Goal: Obtain resource: Download file/media

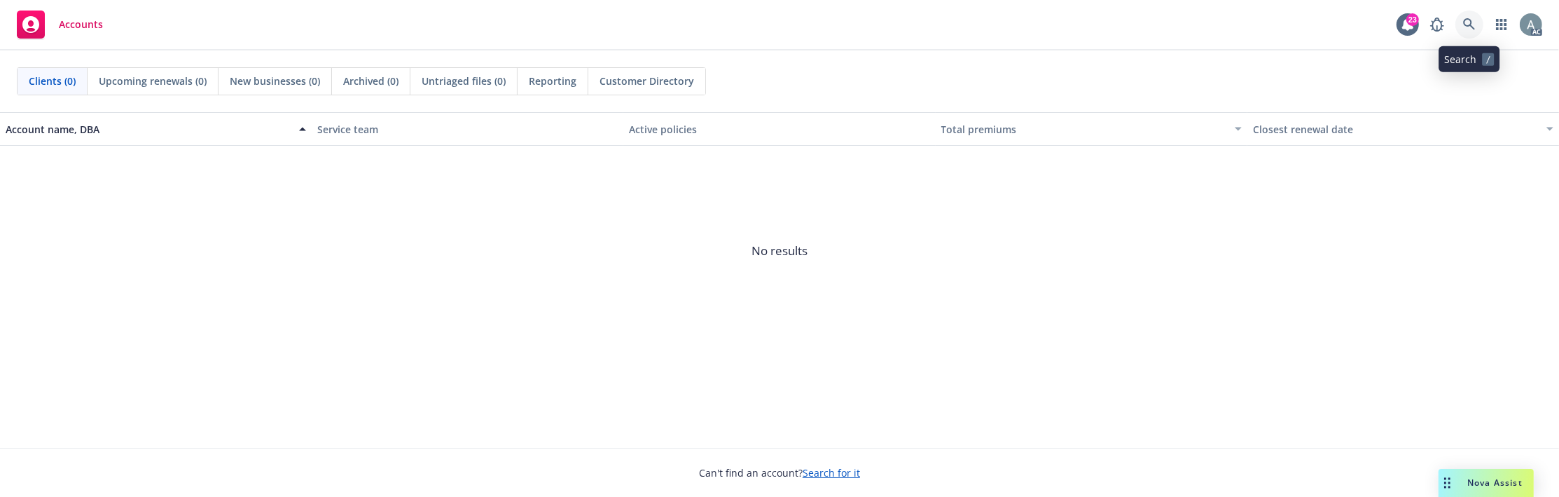
click at [1472, 24] on icon at bounding box center [1469, 24] width 13 height 13
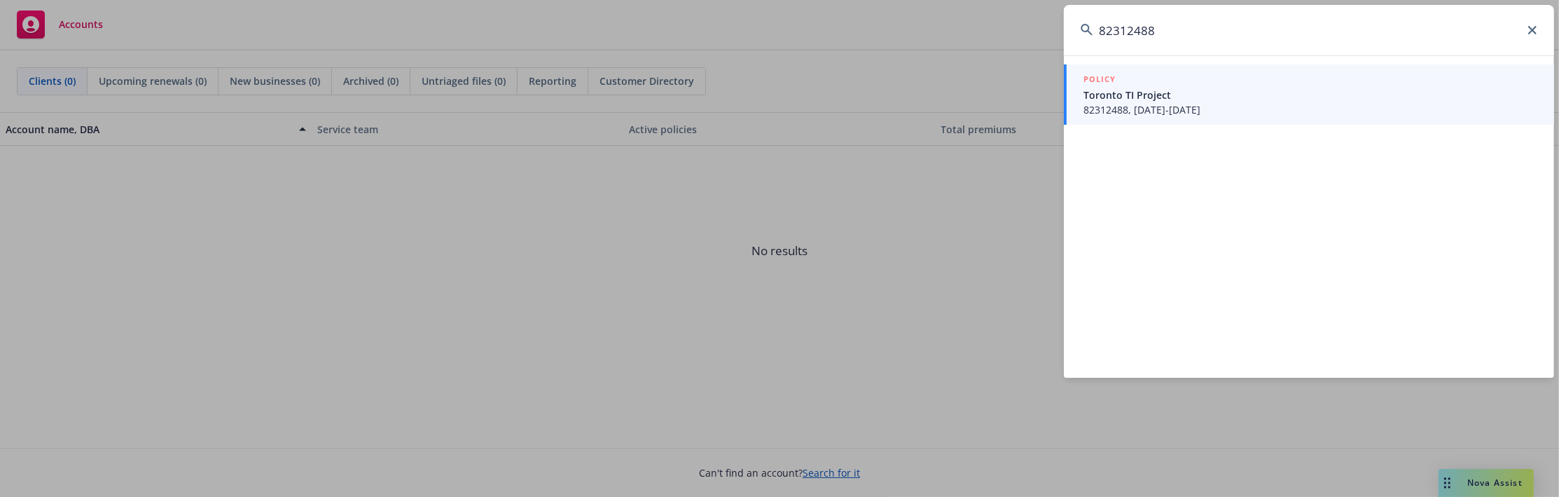
type input "82312488"
click at [1138, 104] on span "82312488, [DATE]-[DATE]" at bounding box center [1311, 109] width 454 height 15
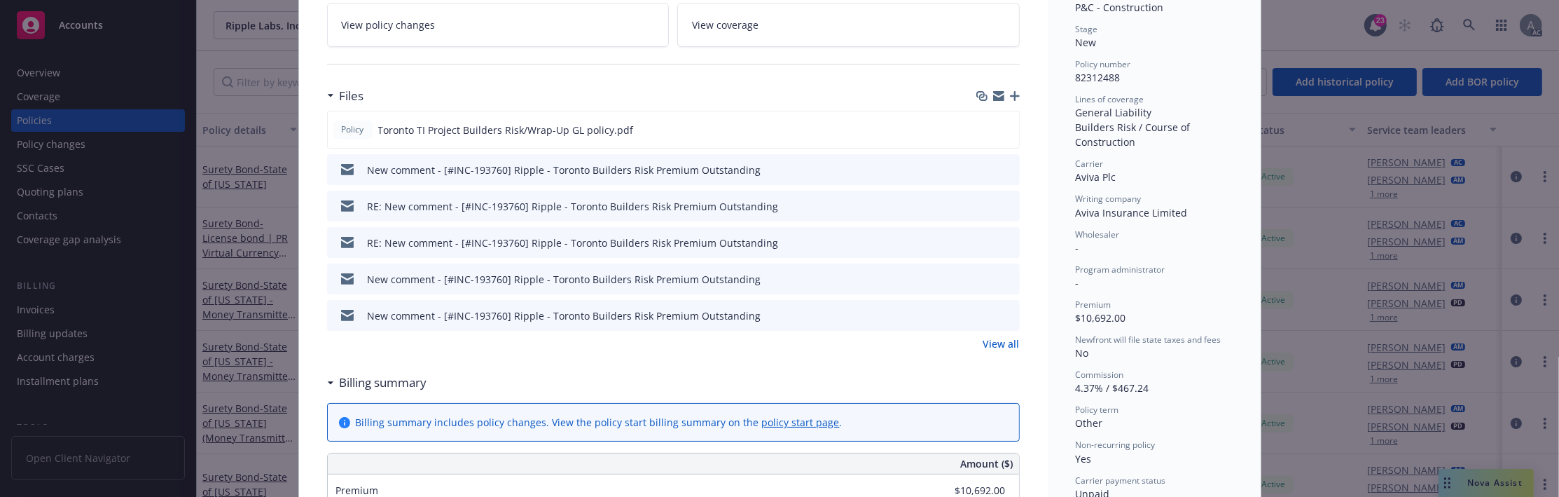
scroll to position [336, 0]
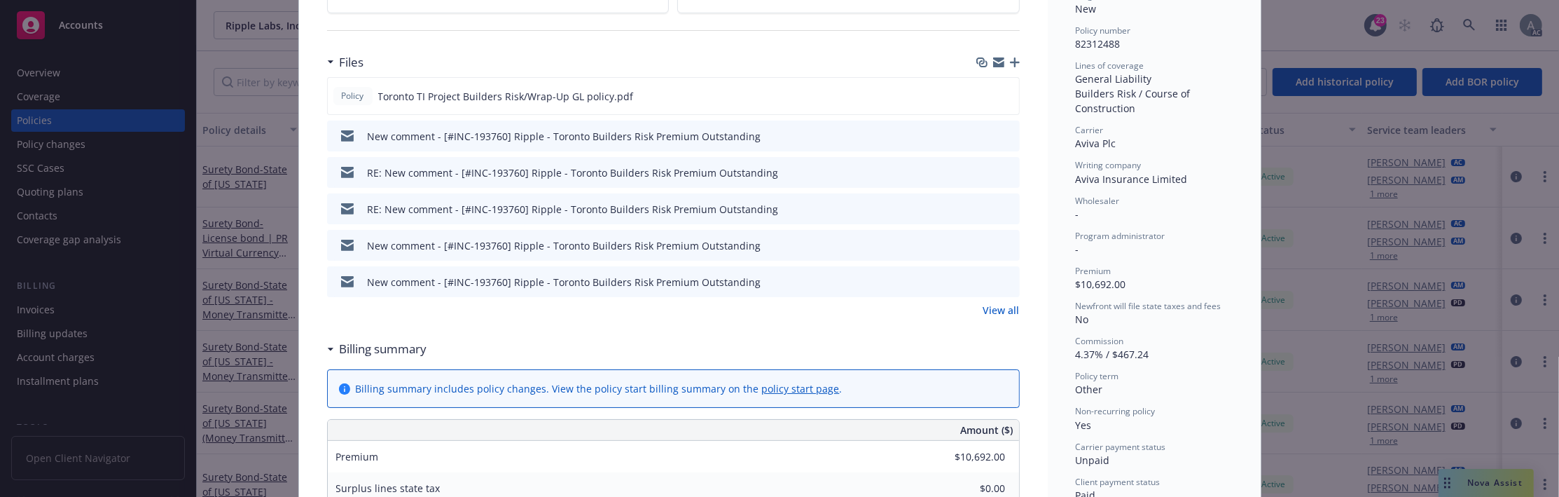
click at [990, 312] on link "View all" at bounding box center [1001, 310] width 36 height 15
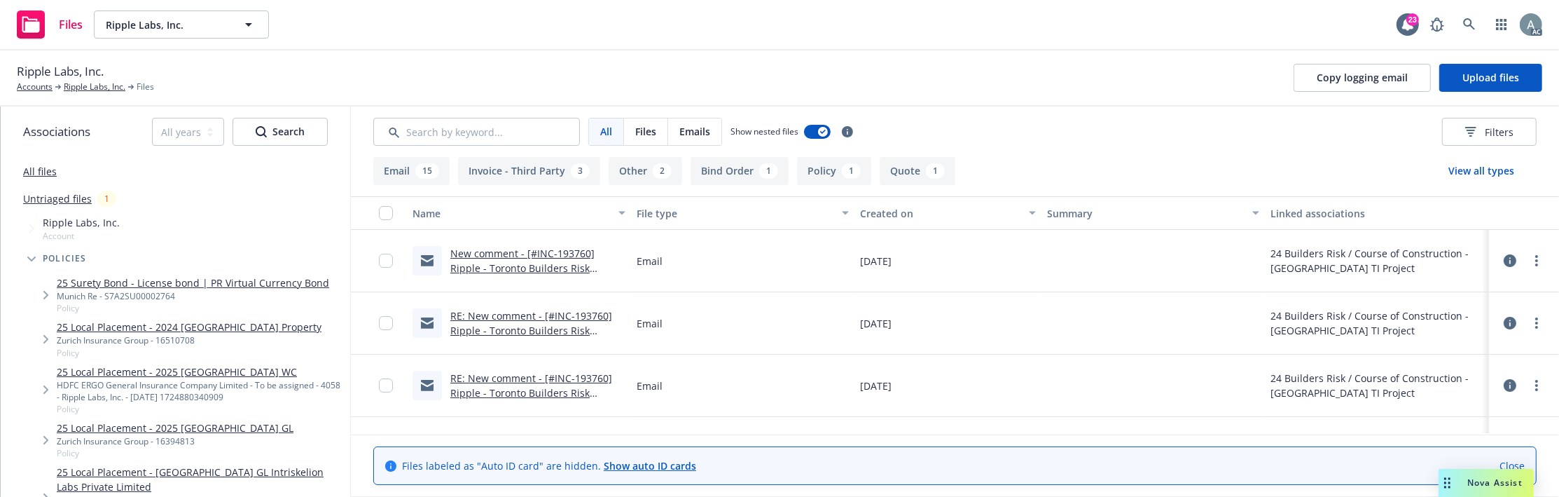
click at [547, 169] on button "Invoice - Third Party 3" at bounding box center [529, 171] width 142 height 28
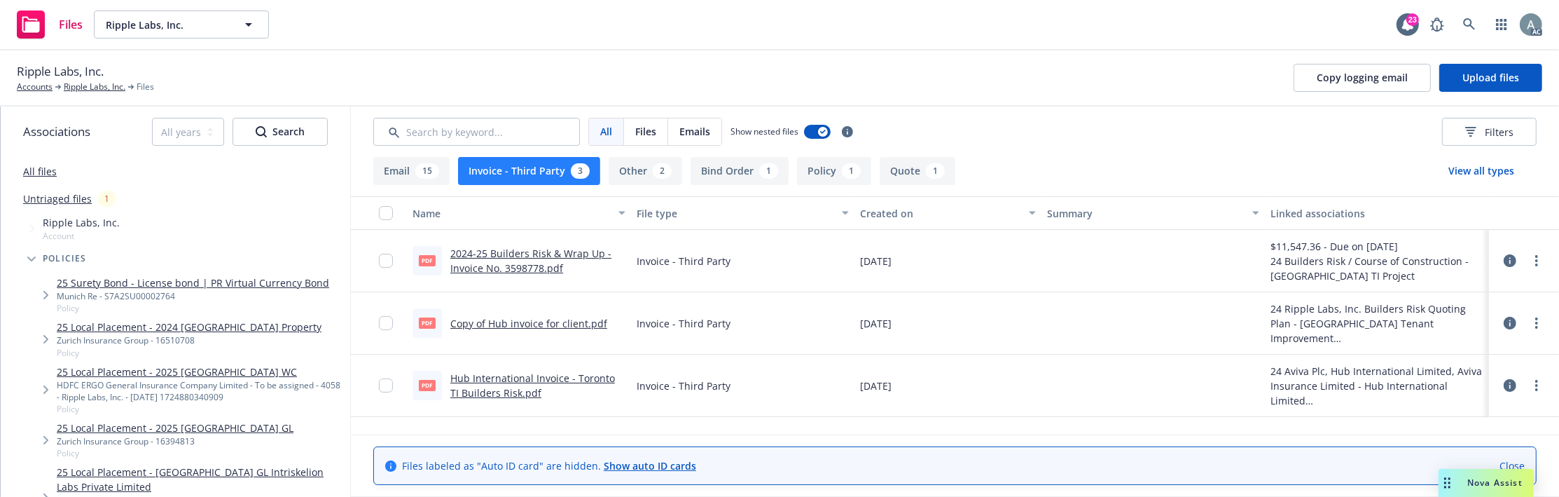
click at [524, 262] on link "2024-25 Builders Risk & Wrap Up - Invoice No. 3598778.pdf" at bounding box center [530, 261] width 161 height 28
